Goal: Information Seeking & Learning: Learn about a topic

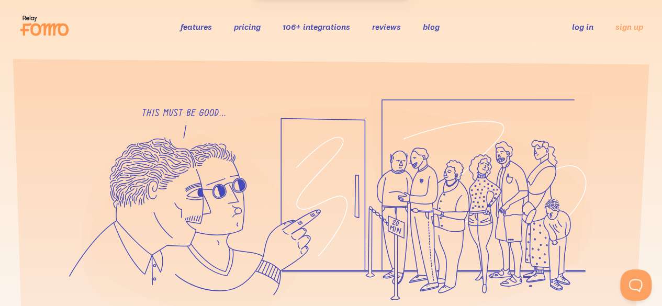
click at [252, 27] on link "pricing" at bounding box center [247, 26] width 27 height 10
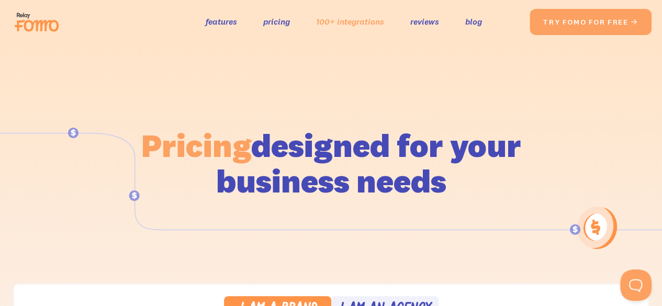
click at [331, 28] on link "100+ integrations" at bounding box center [350, 21] width 68 height 15
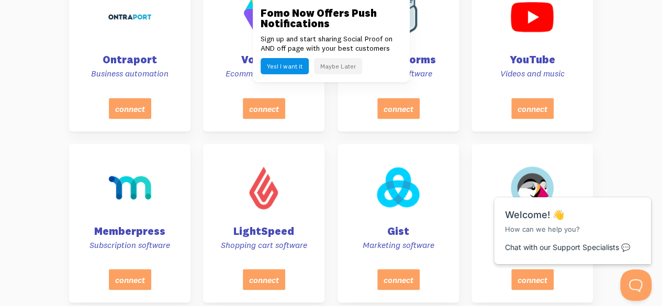
scroll to position [549, 0]
